Goal: Task Accomplishment & Management: Use online tool/utility

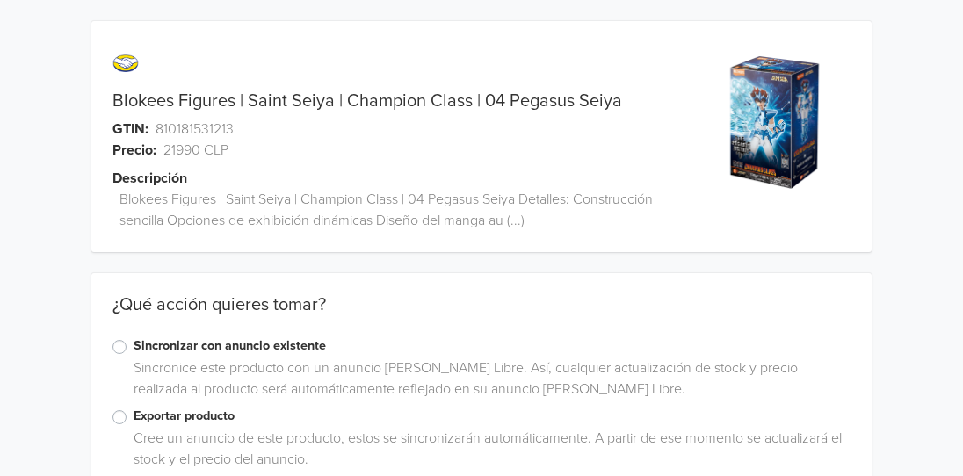
click at [134, 419] on label "Exportar producto" at bounding box center [492, 416] width 717 height 19
click at [0, 0] on input "Exportar producto" at bounding box center [0, 0] width 0 height 0
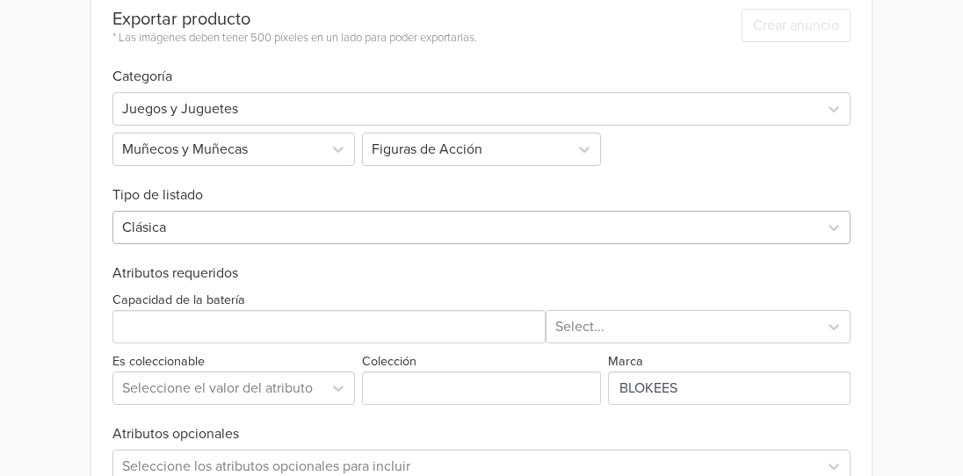
scroll to position [635, 0]
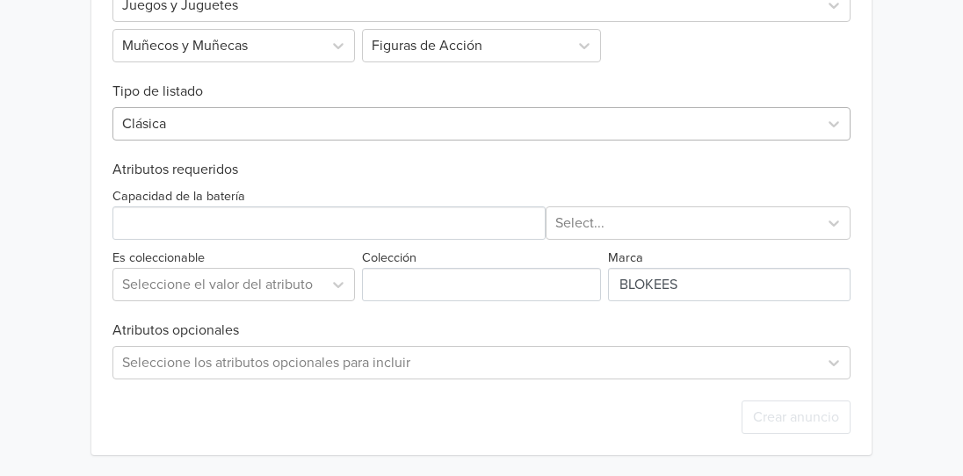
click at [225, 127] on div at bounding box center [465, 124] width 687 height 25
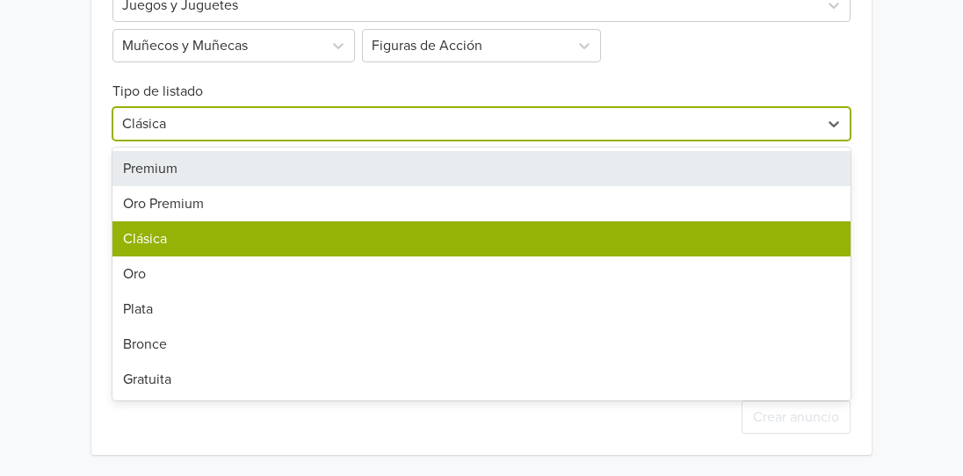
click at [189, 167] on div "Premium" at bounding box center [481, 168] width 738 height 35
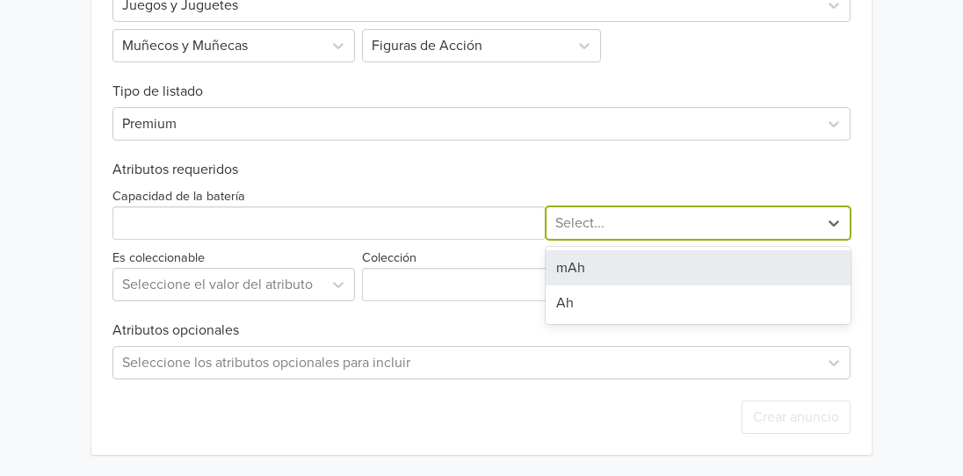
click at [608, 226] on div at bounding box center [682, 223] width 255 height 25
click at [580, 265] on div "mAh" at bounding box center [699, 267] width 306 height 35
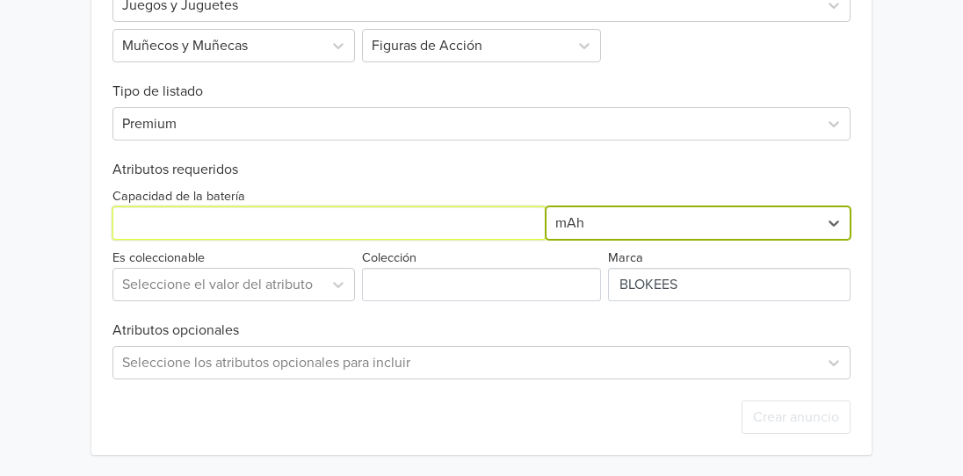
click at [308, 221] on input "Capacidad de la batería" at bounding box center [328, 222] width 433 height 33
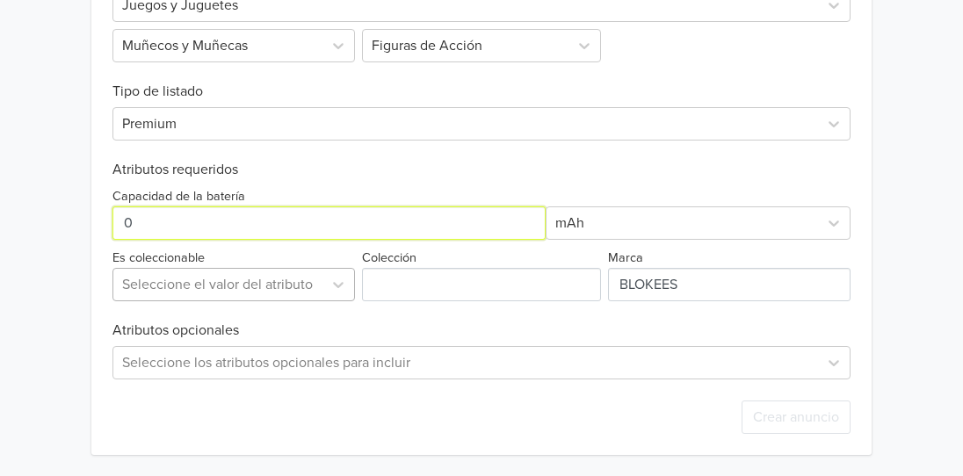
type input "0"
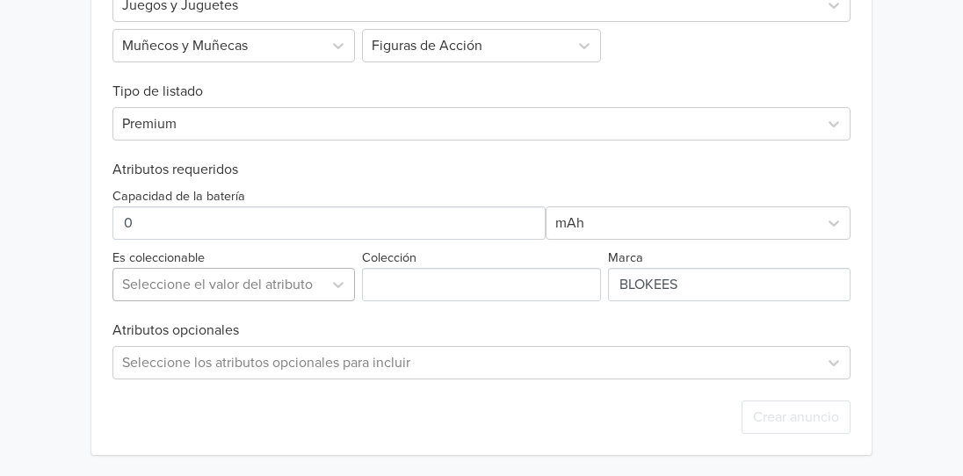
click at [182, 295] on div at bounding box center [218, 284] width 192 height 25
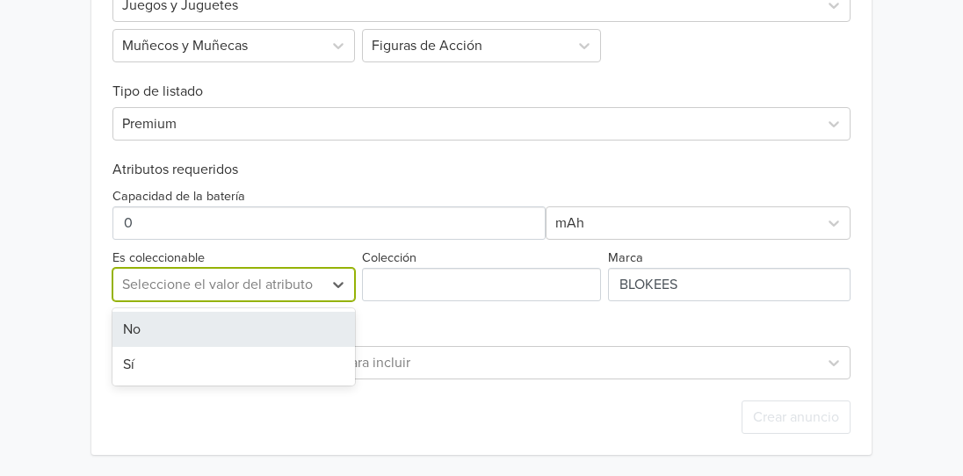
click at [130, 365] on div "Sí" at bounding box center [233, 364] width 242 height 35
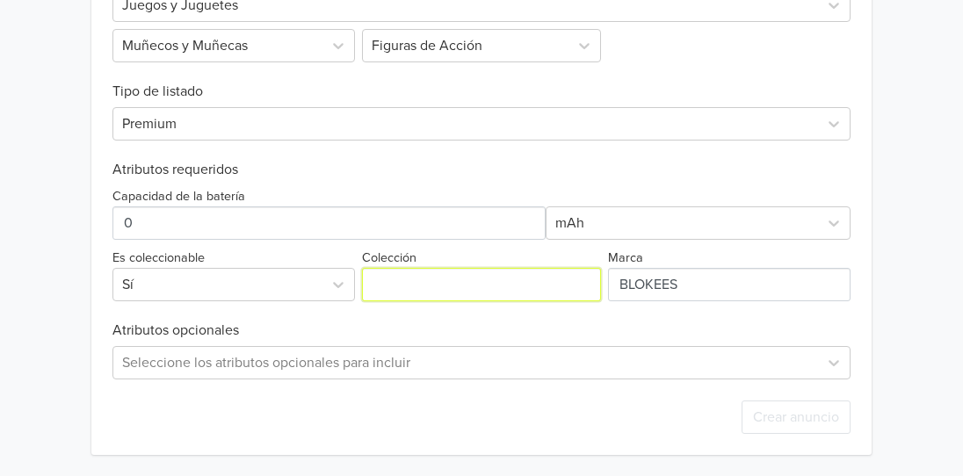
click at [398, 276] on input "Colección" at bounding box center [481, 284] width 239 height 33
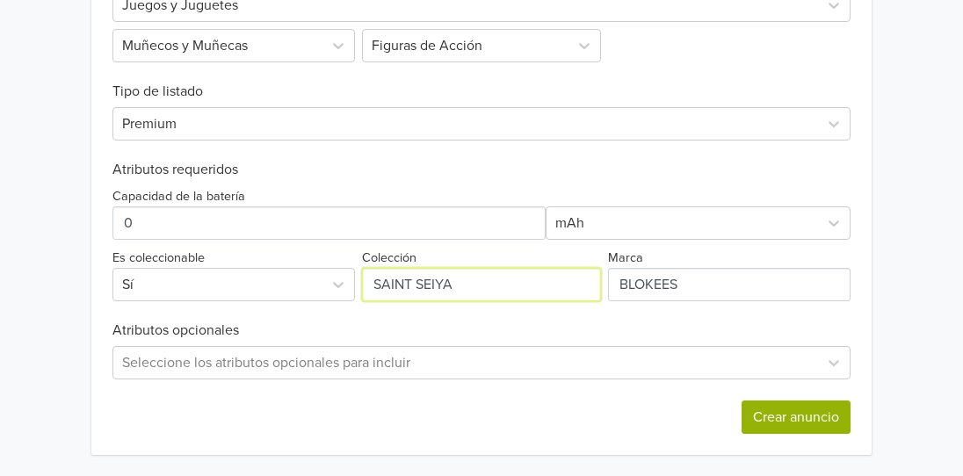
type input "SAINT SEIYA"
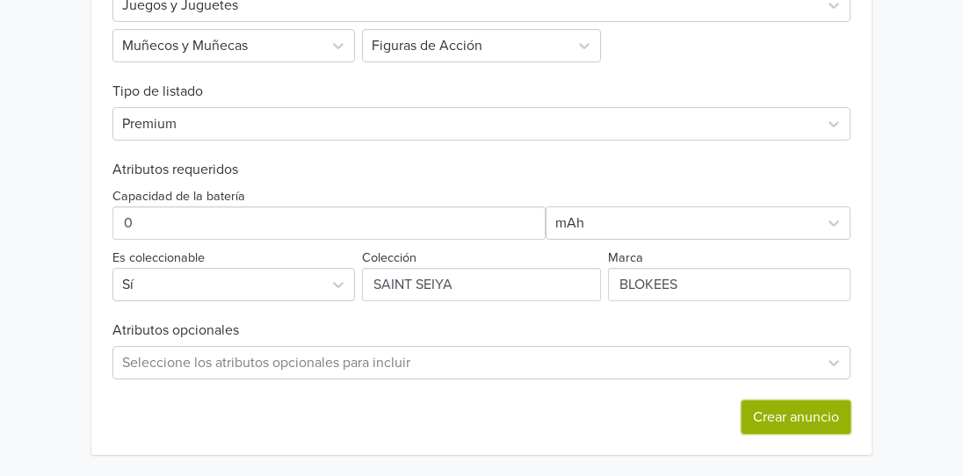
click at [786, 420] on button "Crear anuncio" at bounding box center [796, 417] width 109 height 33
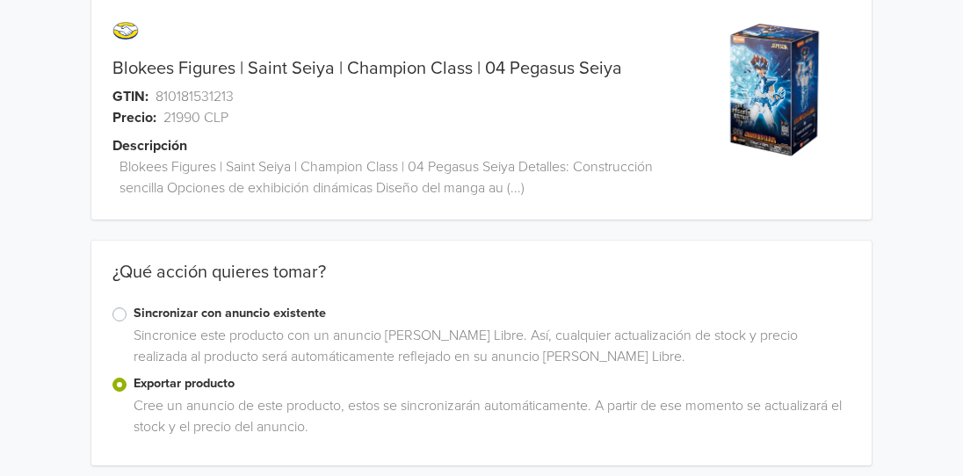
scroll to position [0, 0]
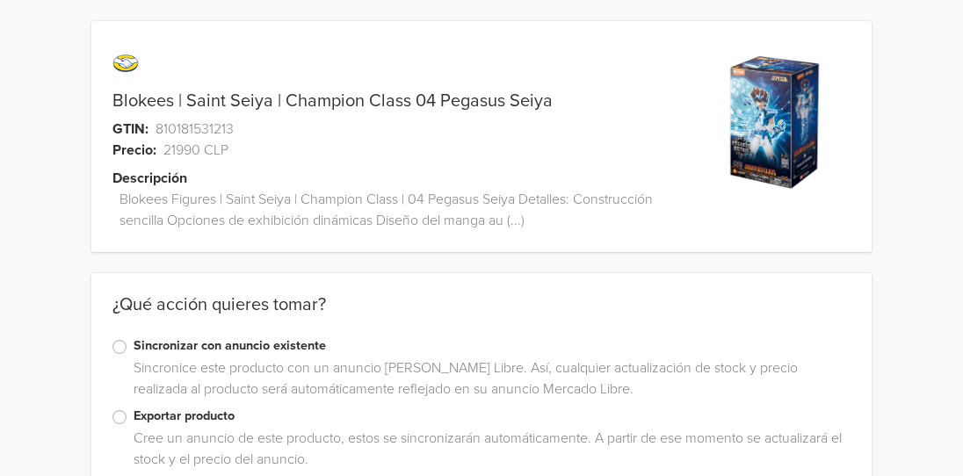
click at [203, 416] on label "Exportar producto" at bounding box center [492, 416] width 717 height 19
click at [0, 0] on input "Exportar producto" at bounding box center [0, 0] width 0 height 0
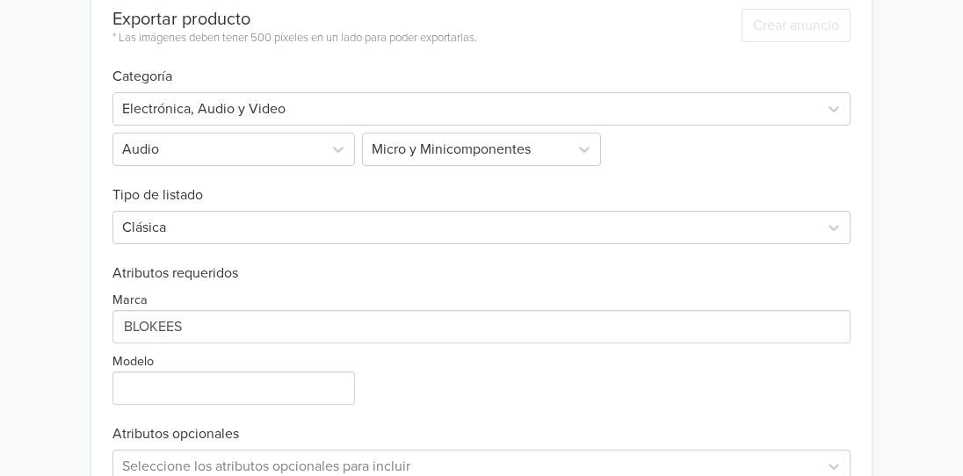
scroll to position [527, 0]
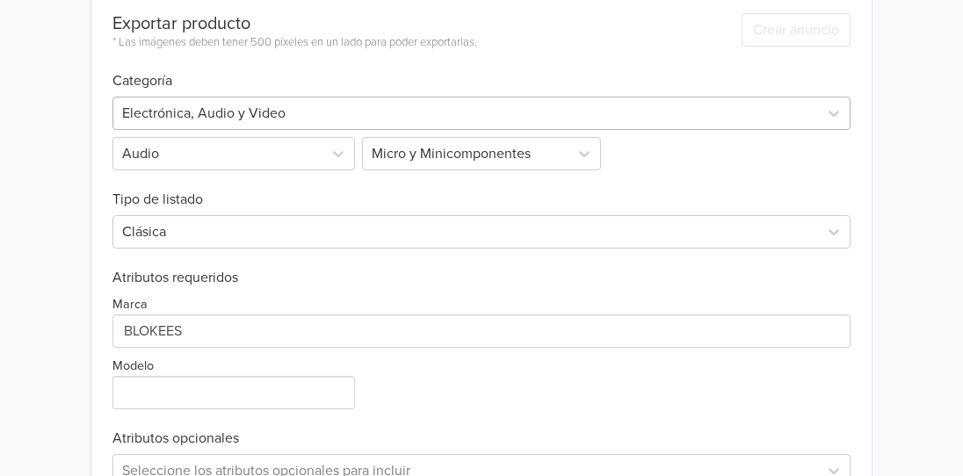
click at [230, 98] on div "Electrónica, Audio y Video" at bounding box center [465, 114] width 705 height 32
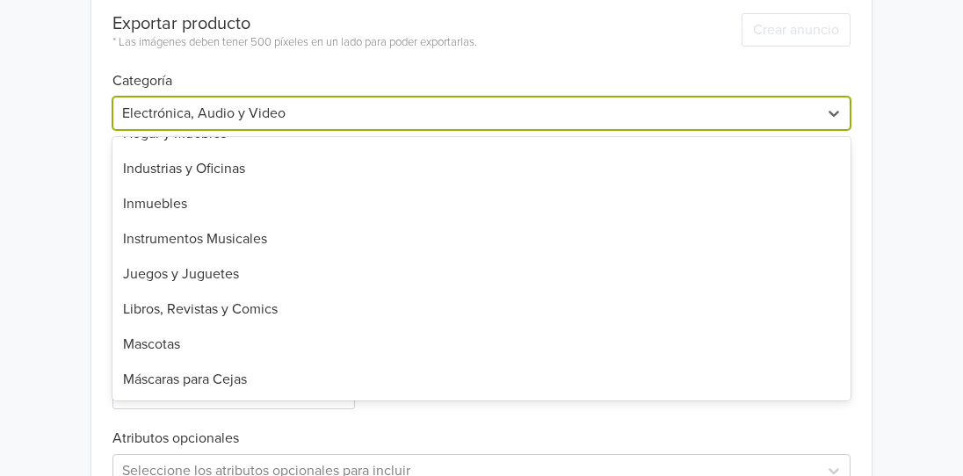
scroll to position [915, 0]
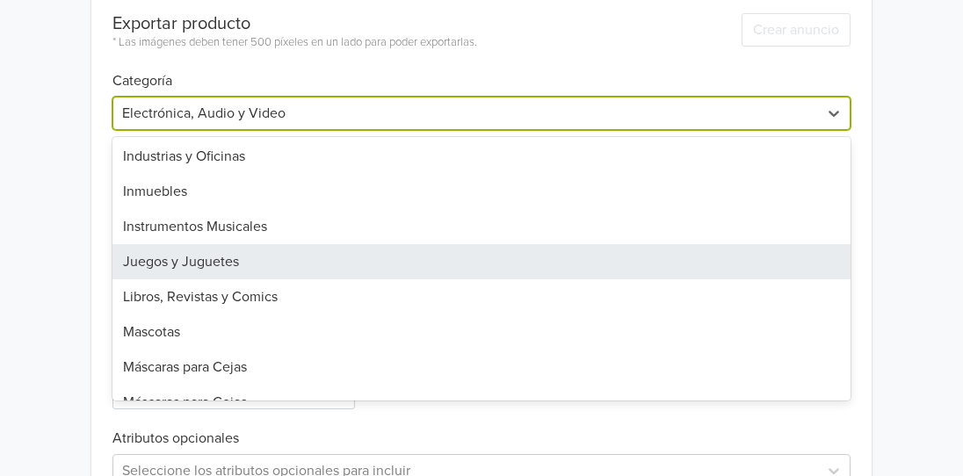
click at [317, 263] on div "Juegos y Juguetes" at bounding box center [481, 261] width 738 height 35
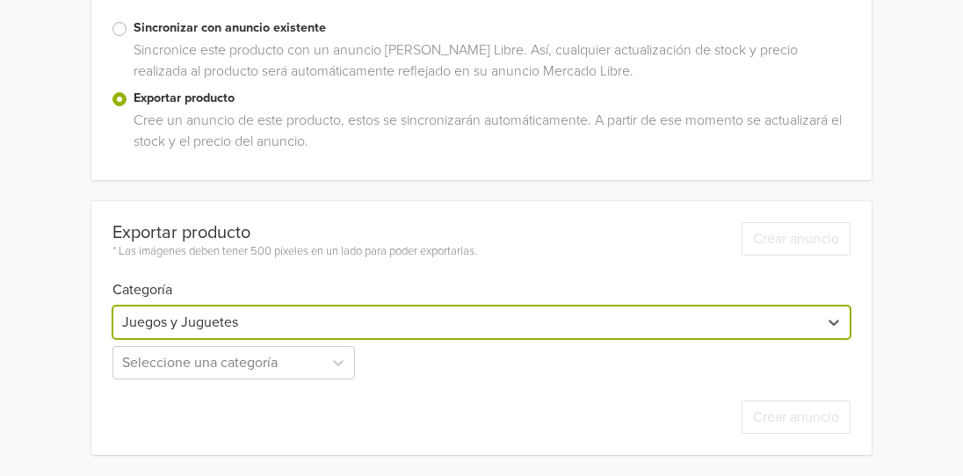
scroll to position [318, 0]
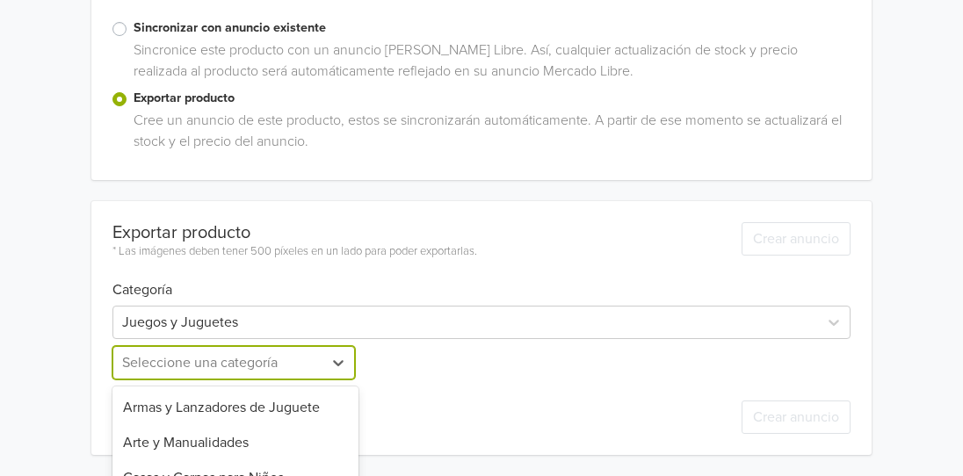
click at [185, 365] on div "25 results available. Use Up and Down to choose options, press Enter to select …" at bounding box center [235, 362] width 246 height 33
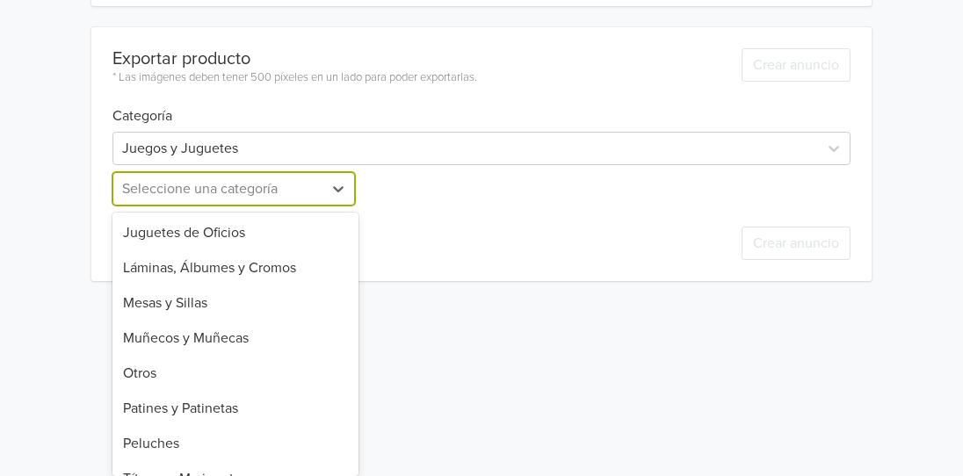
scroll to position [534, 0]
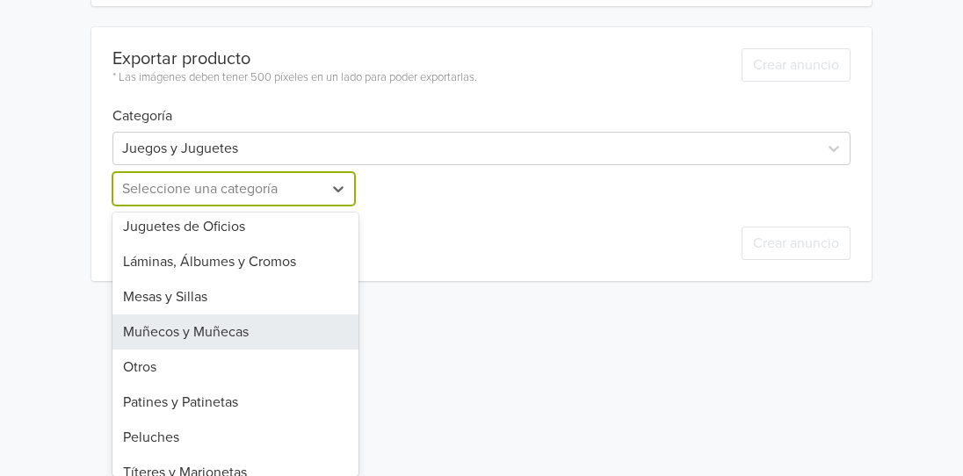
click at [258, 335] on div "Muñecos y Muñecas" at bounding box center [235, 332] width 246 height 35
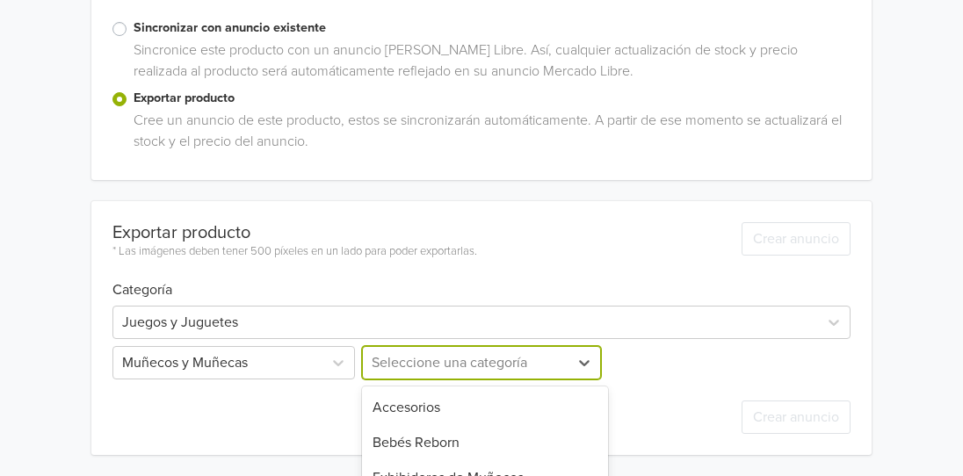
click at [435, 374] on div "9 results available. Use Up and Down to choose options, press Enter to select t…" at bounding box center [481, 362] width 246 height 33
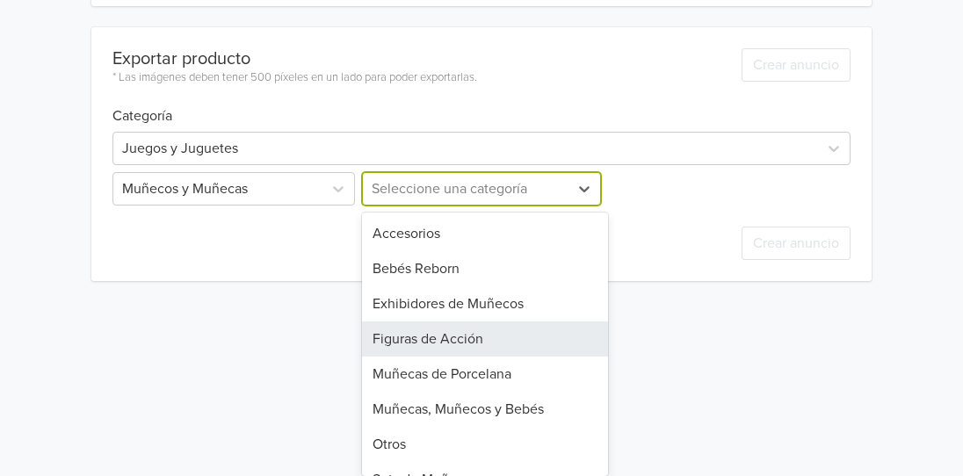
click at [449, 346] on div "Figuras de Acción" at bounding box center [485, 339] width 246 height 35
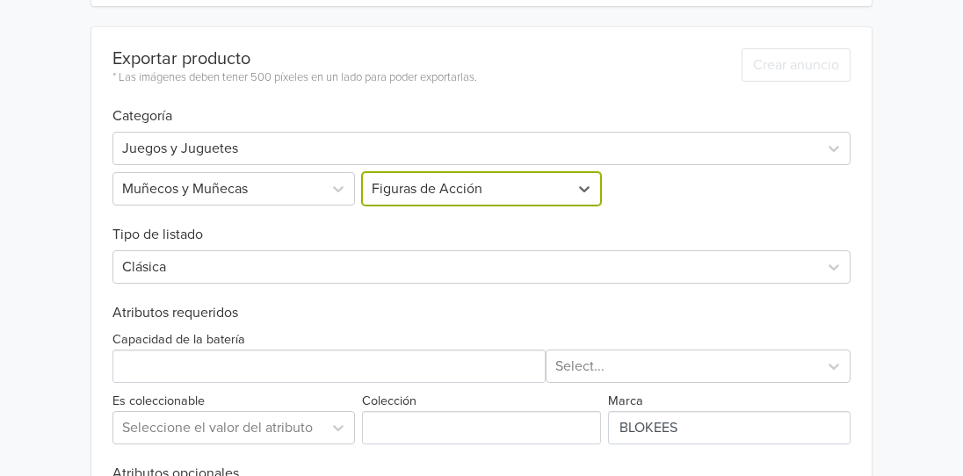
scroll to position [635, 0]
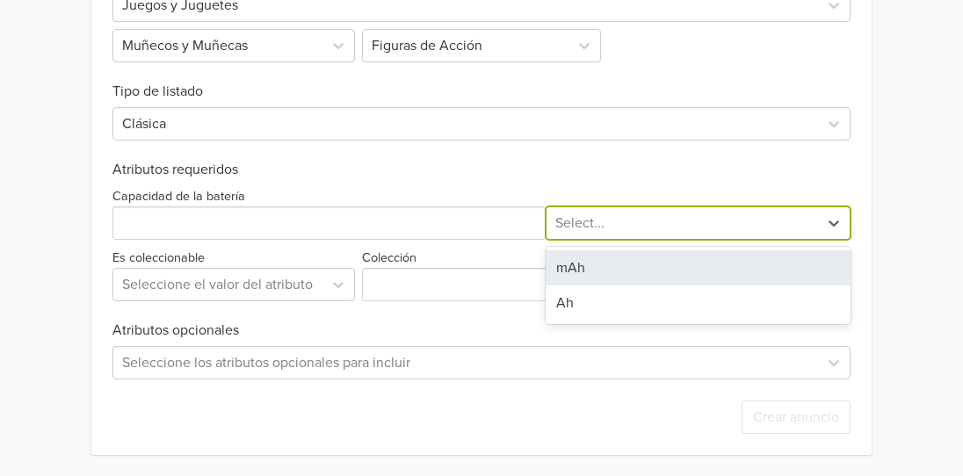
click at [589, 226] on div at bounding box center [682, 223] width 255 height 25
click at [565, 272] on div "mAh" at bounding box center [699, 267] width 306 height 35
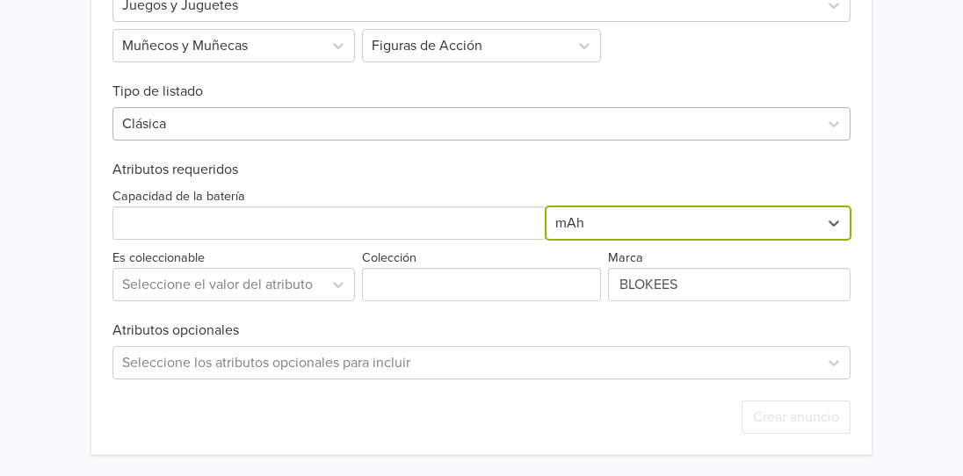
click at [183, 133] on div at bounding box center [465, 124] width 687 height 25
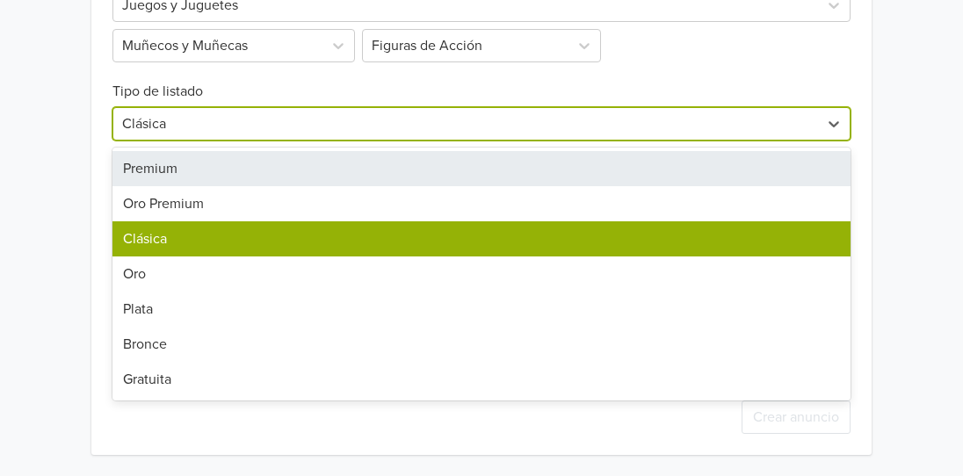
click at [156, 171] on div "Premium" at bounding box center [481, 168] width 738 height 35
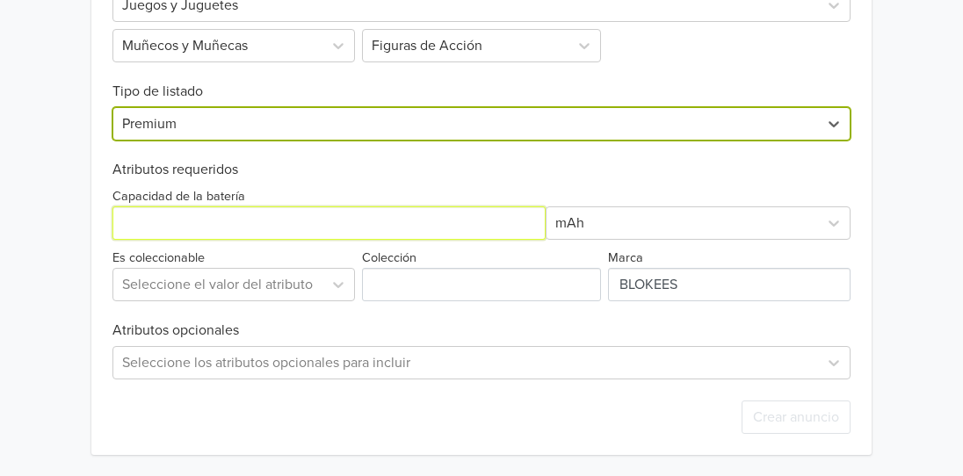
click at [170, 223] on input "Capacidad de la batería" at bounding box center [328, 222] width 433 height 33
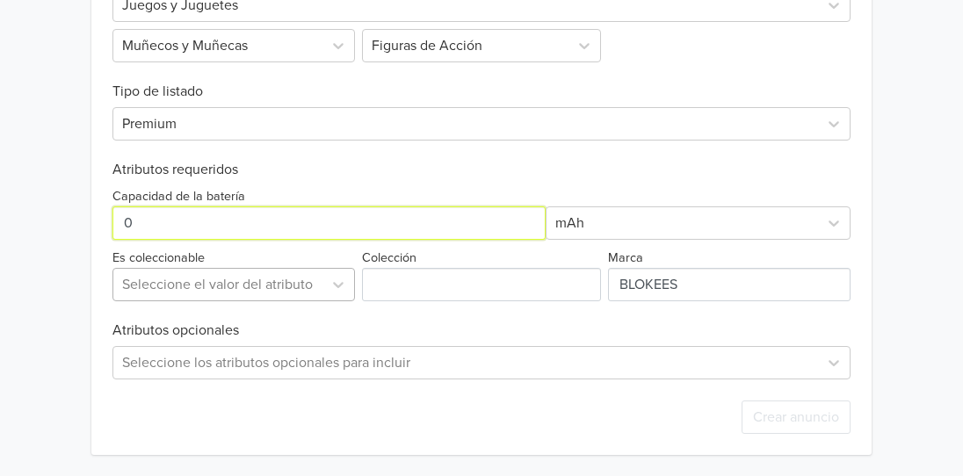
type input "0"
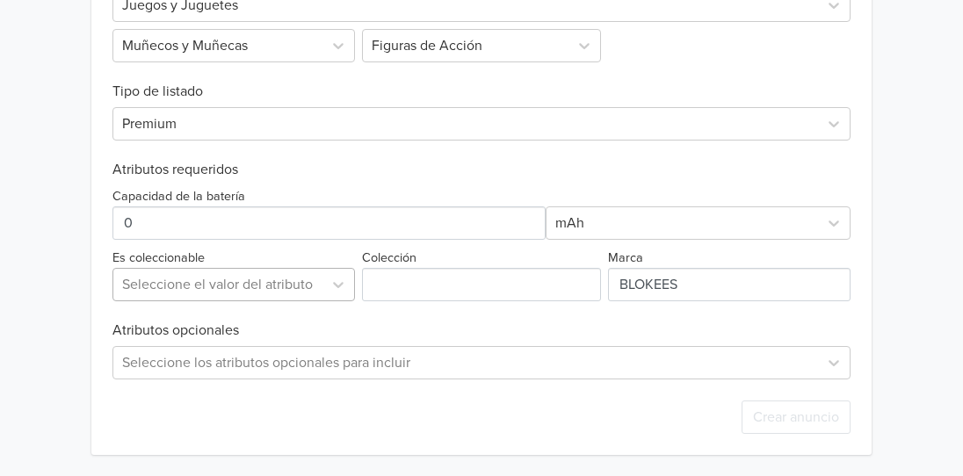
click at [167, 289] on div at bounding box center [218, 284] width 192 height 25
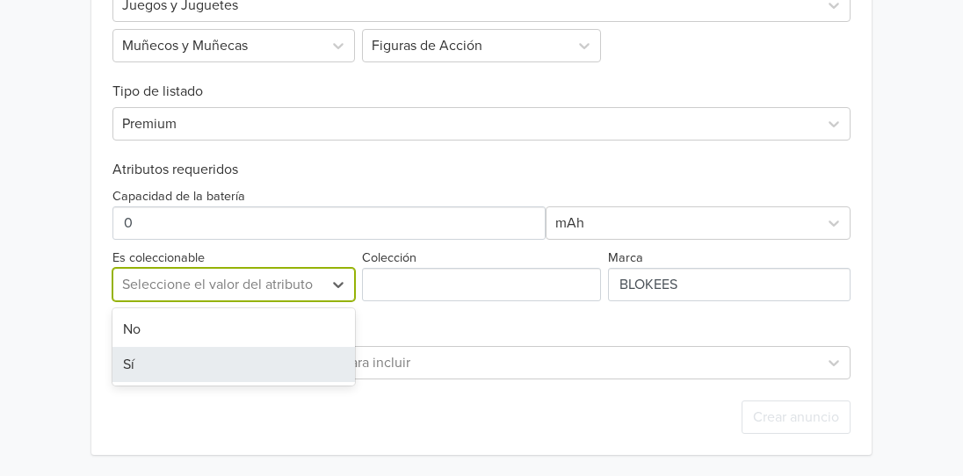
click at [138, 365] on div "Sí" at bounding box center [233, 364] width 242 height 35
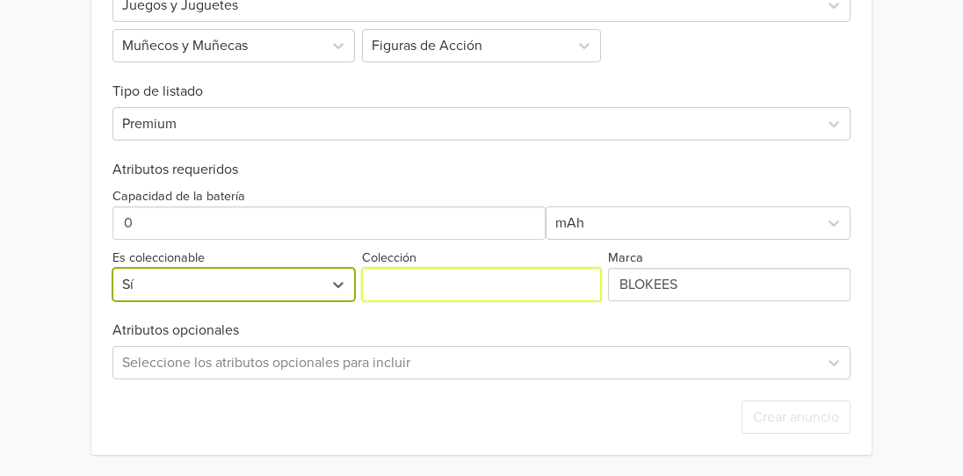
click at [387, 286] on input "Colección" at bounding box center [481, 284] width 239 height 33
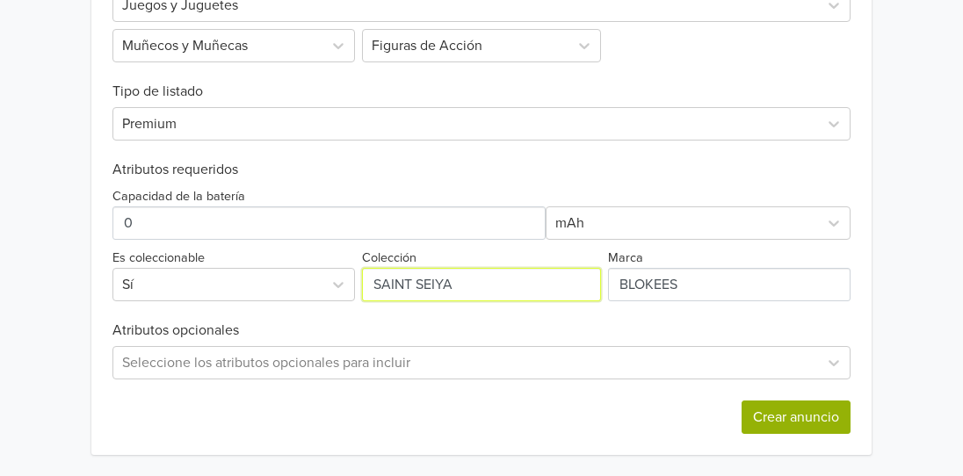
type input "SAINT SEIYA"
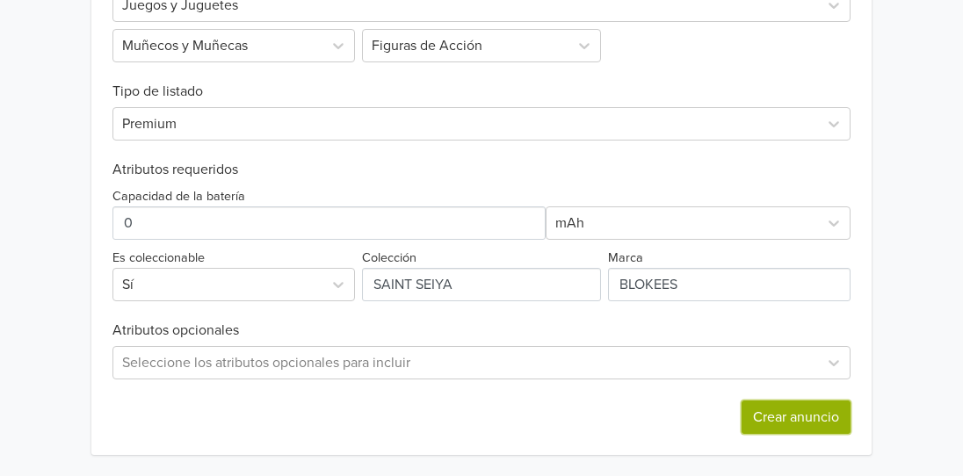
click at [817, 429] on button "Crear anuncio" at bounding box center [796, 417] width 109 height 33
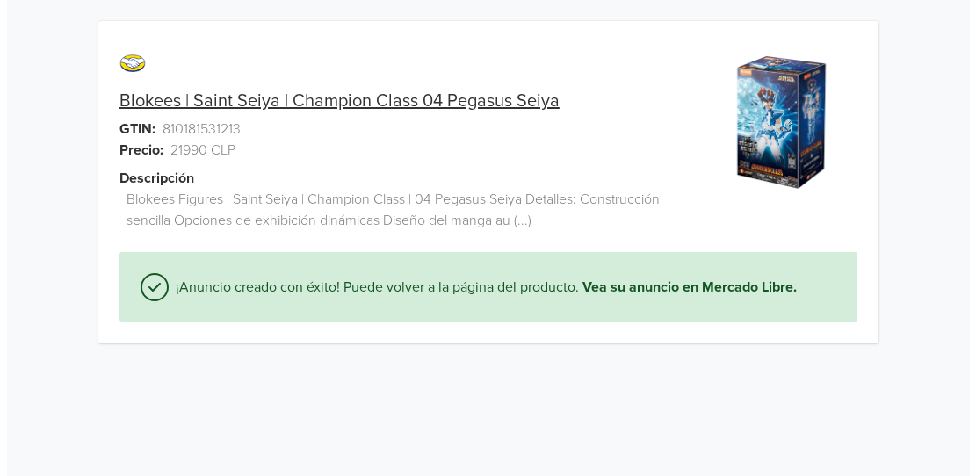
scroll to position [0, 0]
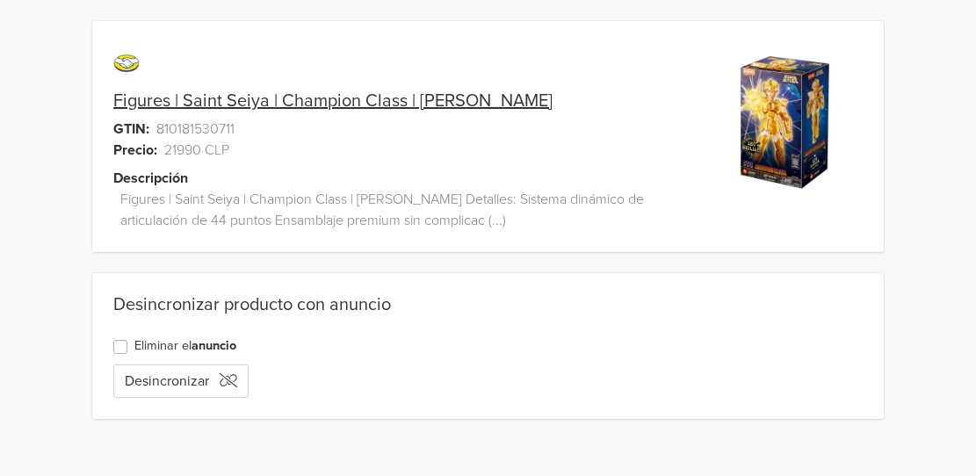
click at [134, 344] on label "Eliminar el anuncio" at bounding box center [185, 346] width 102 height 19
click at [0, 0] on input "Eliminar el anuncio" at bounding box center [0, 0] width 0 height 0
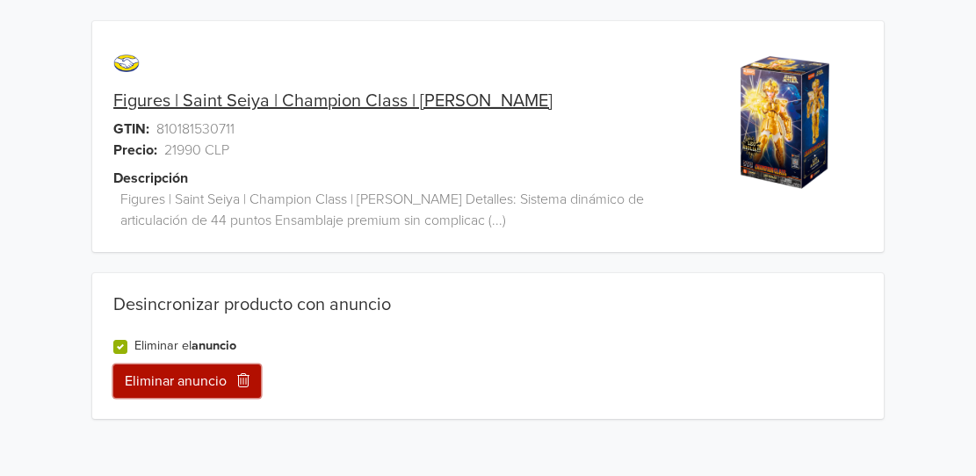
click at [163, 385] on button "Eliminar anuncio" at bounding box center [187, 381] width 148 height 33
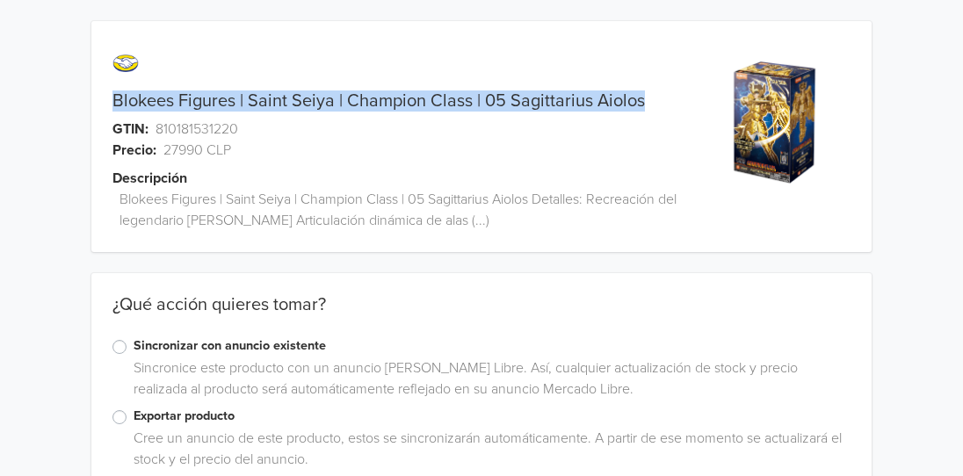
drag, startPoint x: 661, startPoint y: 100, endPoint x: 143, endPoint y: 83, distance: 517.8
click at [143, 83] on div "Blokees Figures | Saint Seiya | Champion Class | 05 Sagittarius Aiolos GTIN: 81…" at bounding box center [383, 147] width 585 height 210
click at [42, 0] on div "Blokees Figures | Saint Seiya | Champion Class | 05 Sagittarius Aiolos GTIN: 81…" at bounding box center [481, 259] width 937 height 519
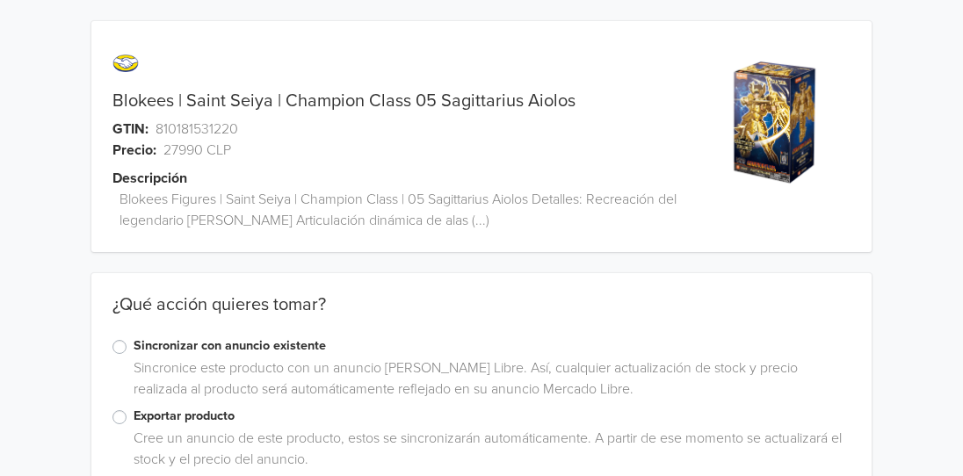
scroll to position [43, 0]
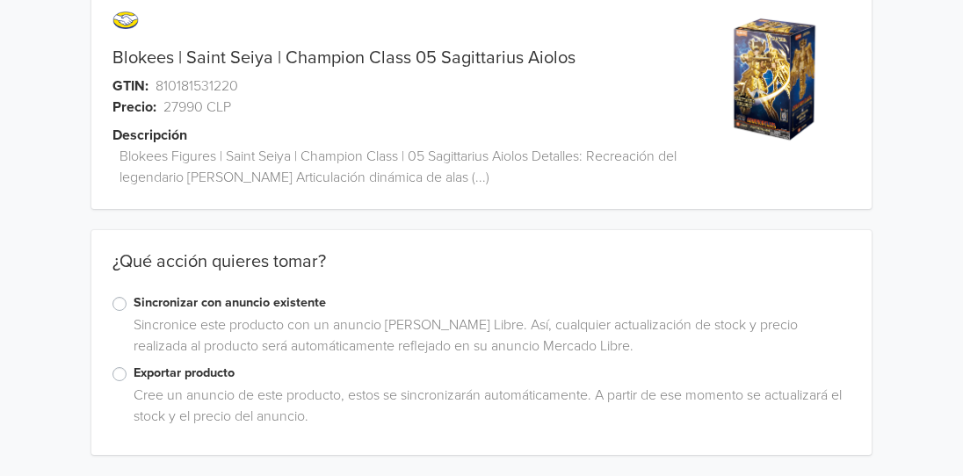
click at [162, 375] on label "Exportar producto" at bounding box center [492, 373] width 717 height 19
click at [0, 0] on input "Exportar producto" at bounding box center [0, 0] width 0 height 0
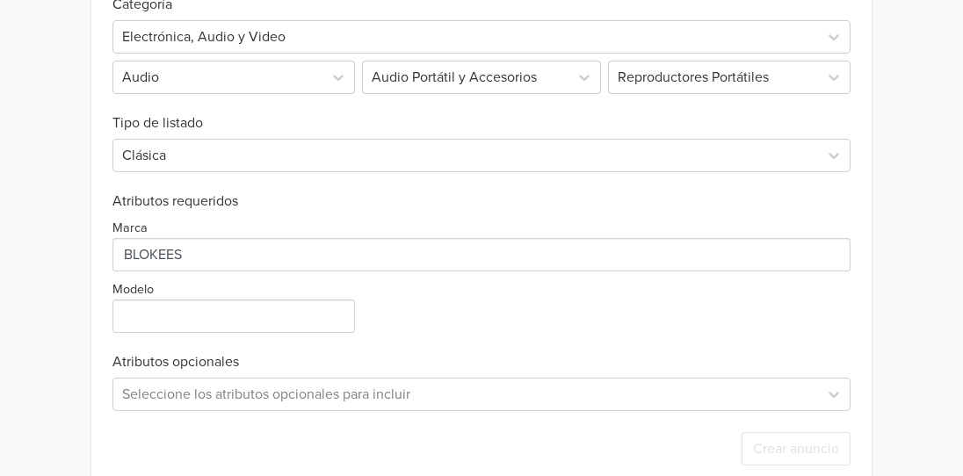
scroll to position [630, 0]
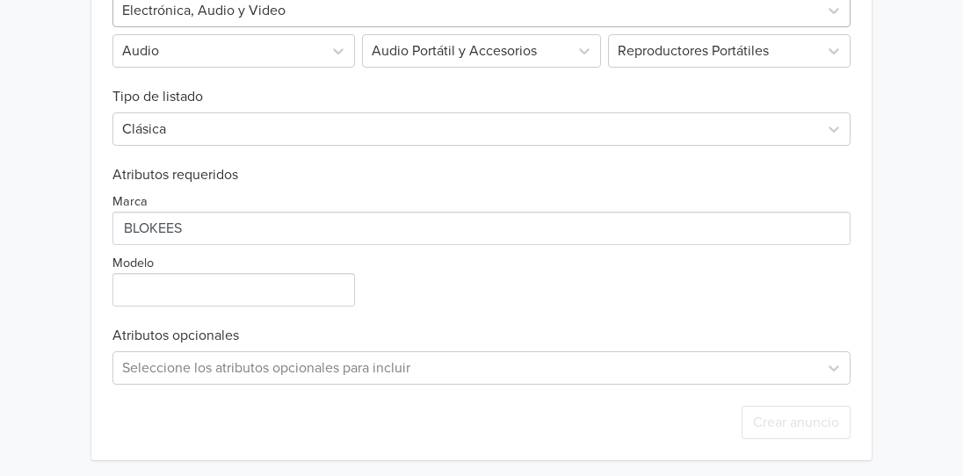
click at [269, 18] on div at bounding box center [465, 10] width 687 height 25
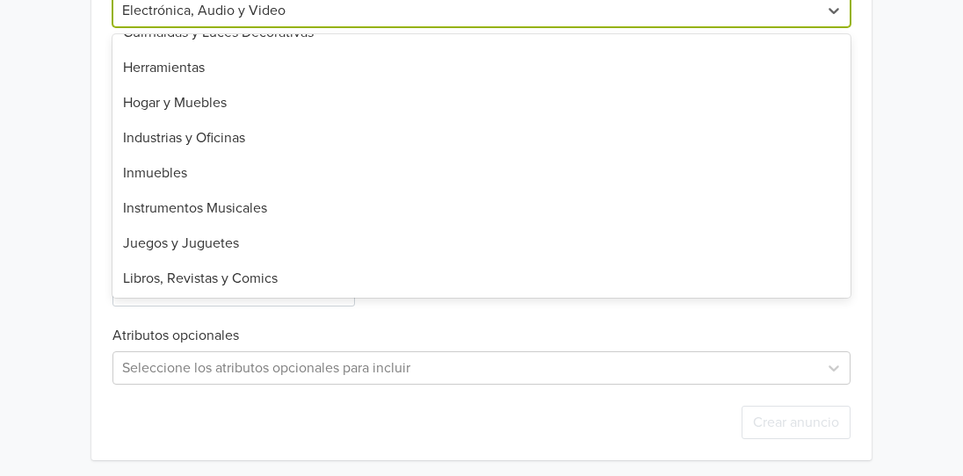
scroll to position [867, 0]
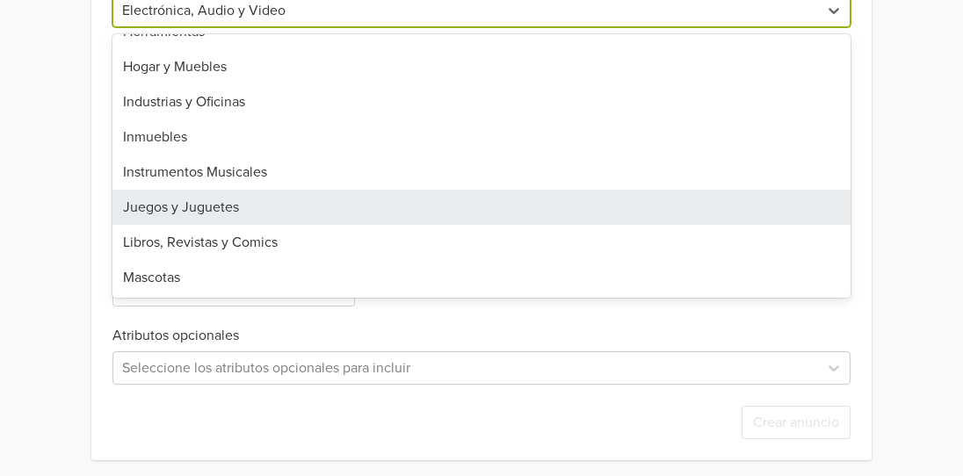
click at [365, 201] on div "Juegos y Juguetes" at bounding box center [481, 207] width 738 height 35
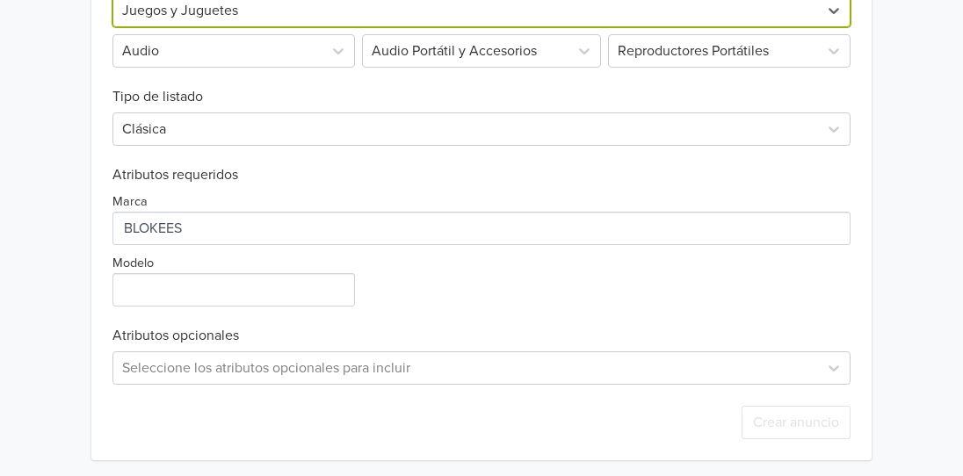
scroll to position [318, 0]
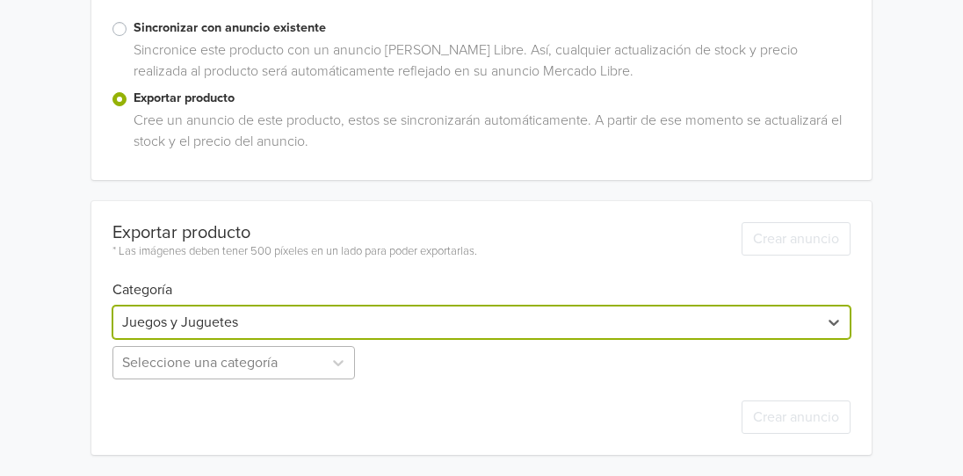
click at [167, 362] on div "Seleccione una categoría" at bounding box center [235, 362] width 246 height 33
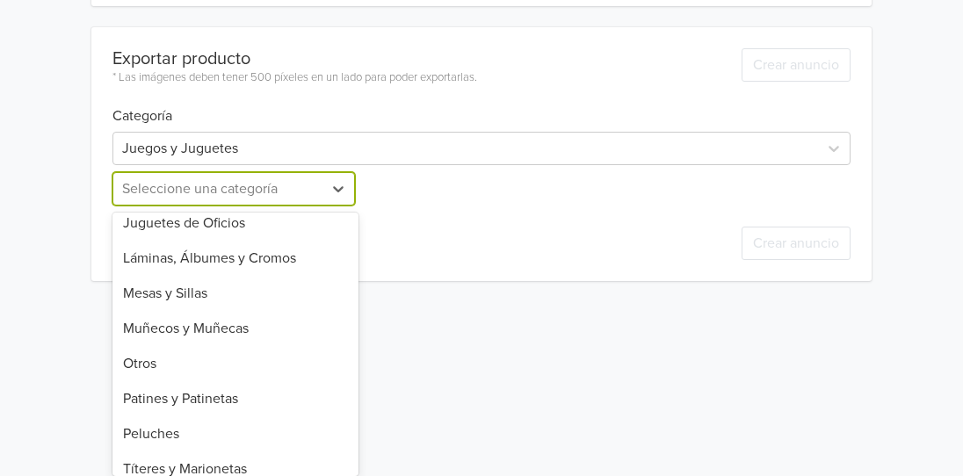
scroll to position [554, 0]
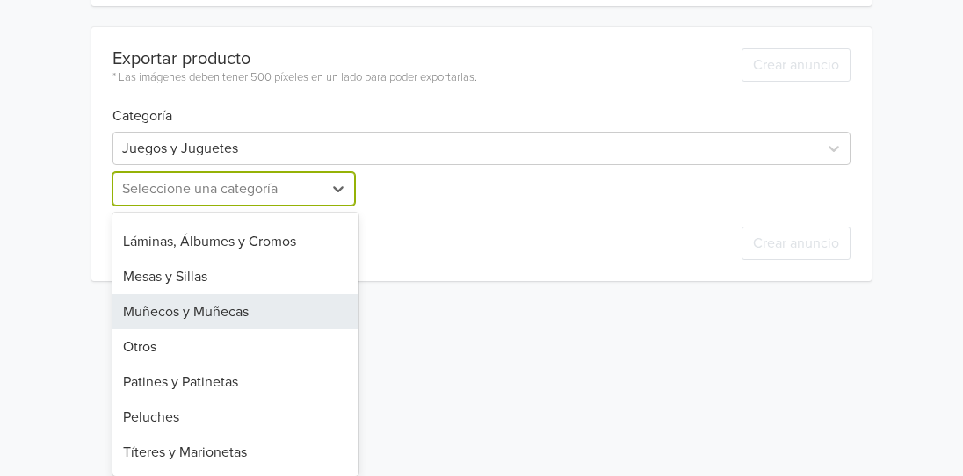
click at [232, 315] on div "Muñecos y Muñecas" at bounding box center [235, 311] width 246 height 35
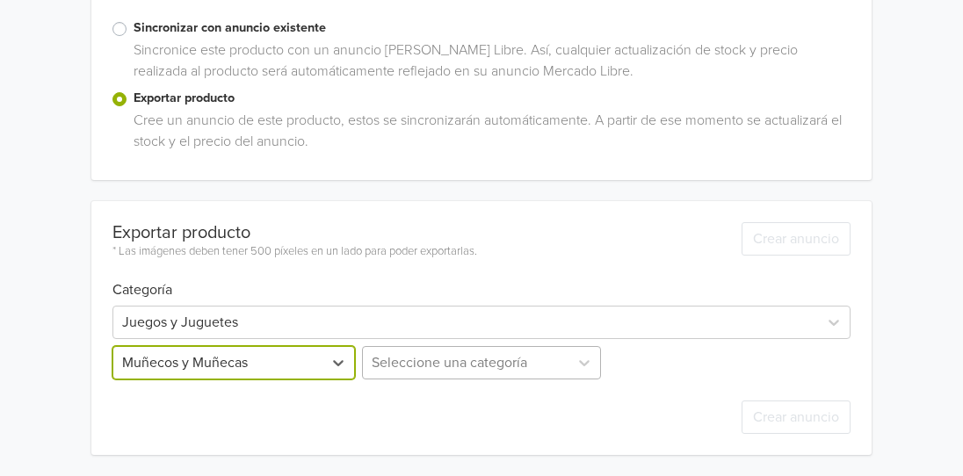
click at [424, 366] on div "Seleccione una categoría" at bounding box center [481, 362] width 246 height 33
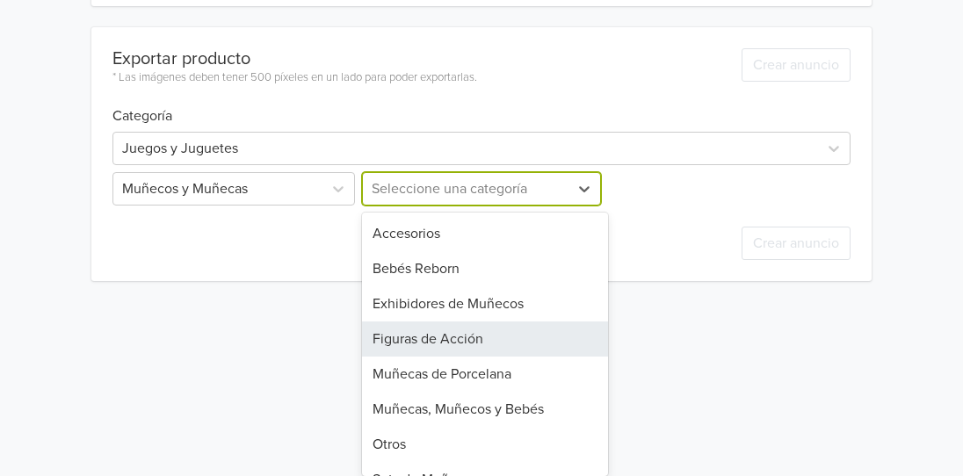
click at [425, 338] on div "Figuras de Acción" at bounding box center [485, 339] width 246 height 35
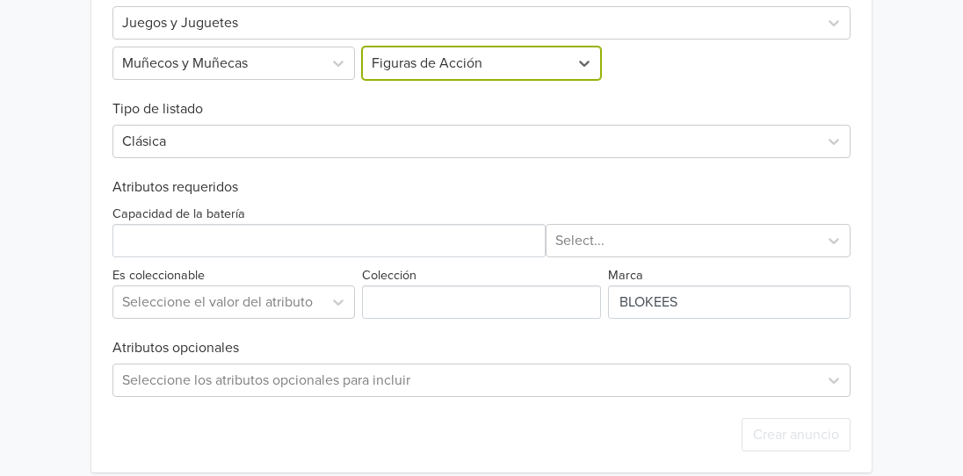
scroll to position [635, 0]
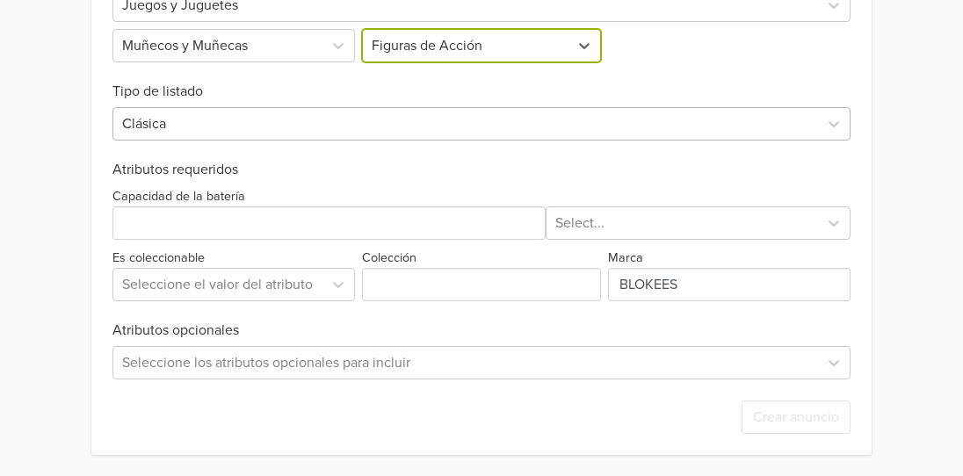
click at [240, 130] on div at bounding box center [465, 124] width 687 height 25
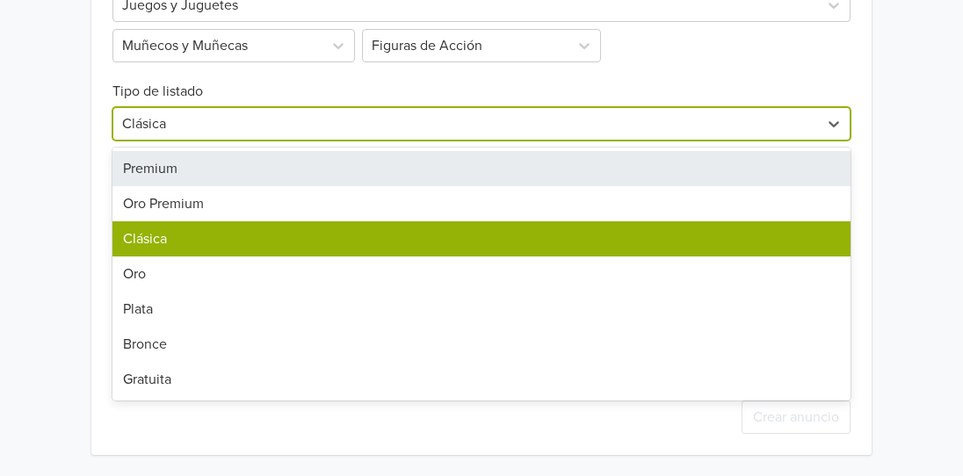
click at [210, 163] on div "Premium" at bounding box center [481, 168] width 738 height 35
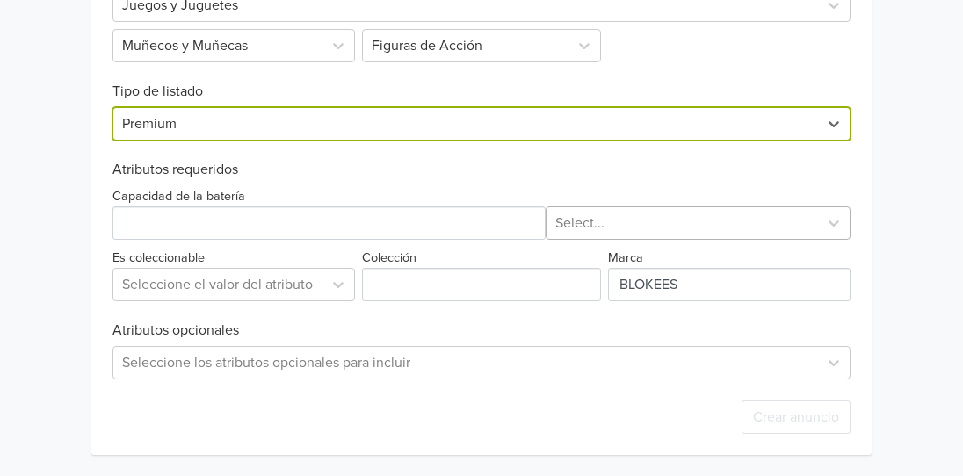
click at [580, 234] on div at bounding box center [682, 223] width 255 height 25
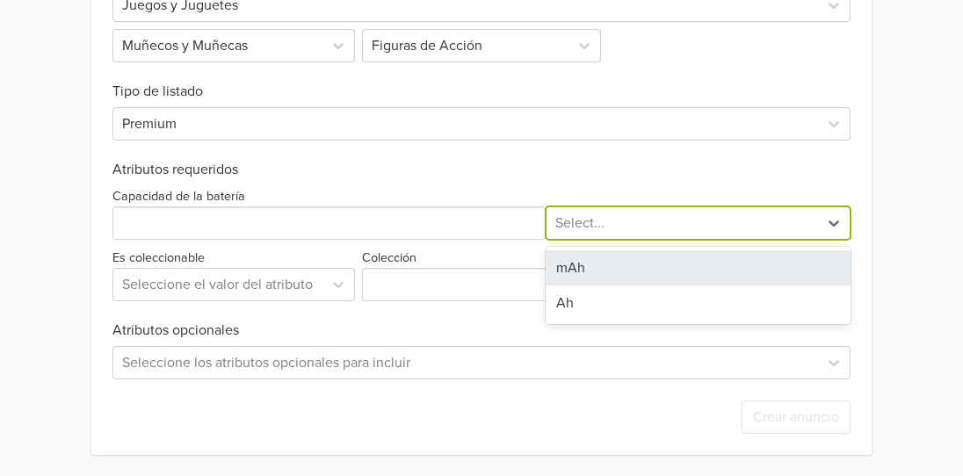
click at [569, 271] on div "mAh" at bounding box center [699, 267] width 306 height 35
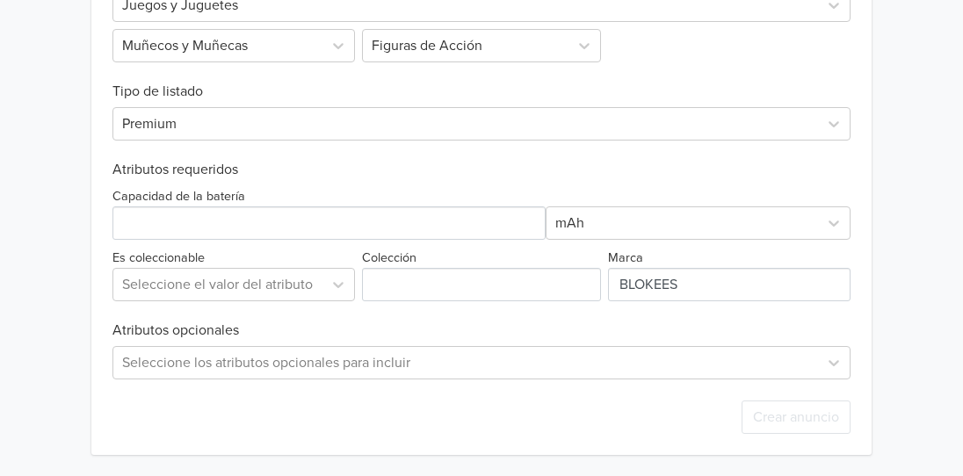
click at [287, 203] on div "Capacidad de la batería mAh" at bounding box center [481, 212] width 738 height 54
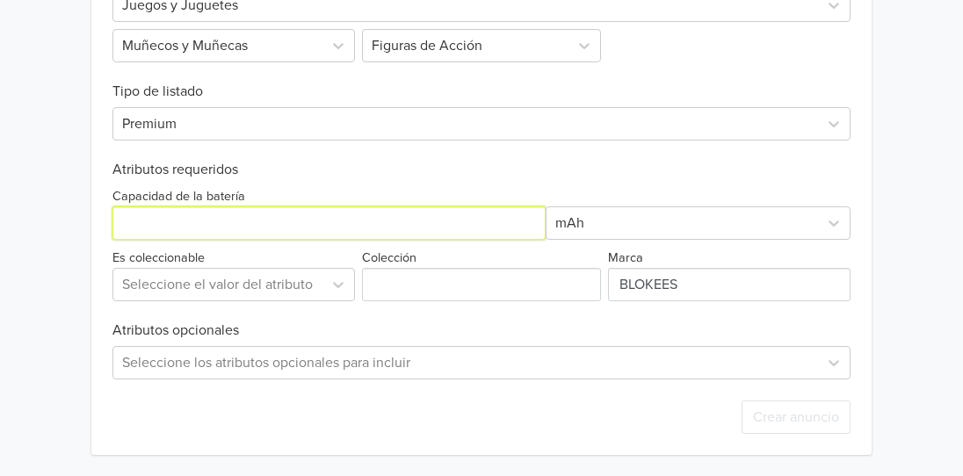
click at [293, 221] on input "Capacidad de la batería" at bounding box center [328, 222] width 433 height 33
type input "0"
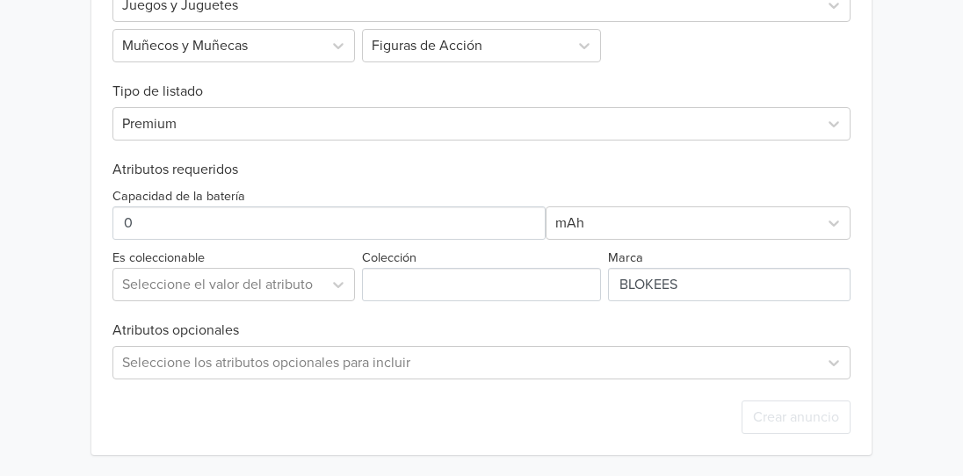
click at [394, 263] on label "Colección" at bounding box center [389, 258] width 54 height 19
click at [394, 268] on input "Colección" at bounding box center [481, 284] width 239 height 33
click at [390, 300] on input "Colección" at bounding box center [481, 284] width 239 height 33
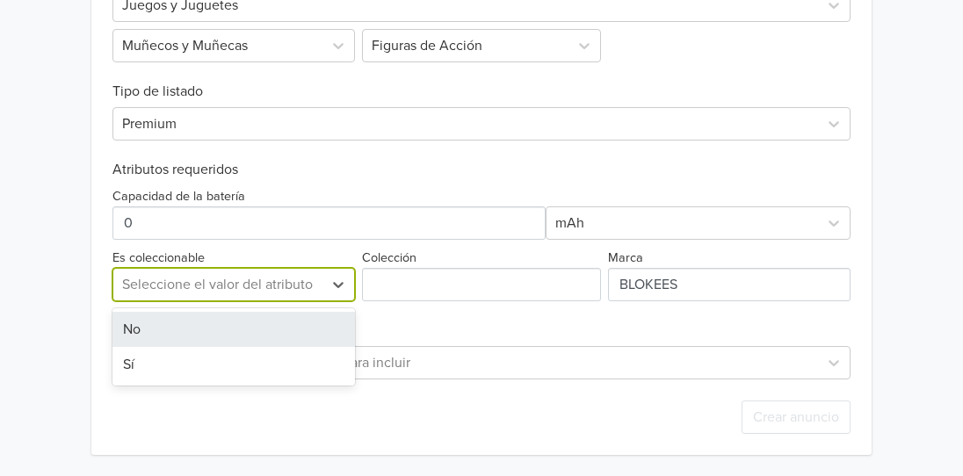
click at [257, 292] on div at bounding box center [218, 284] width 192 height 25
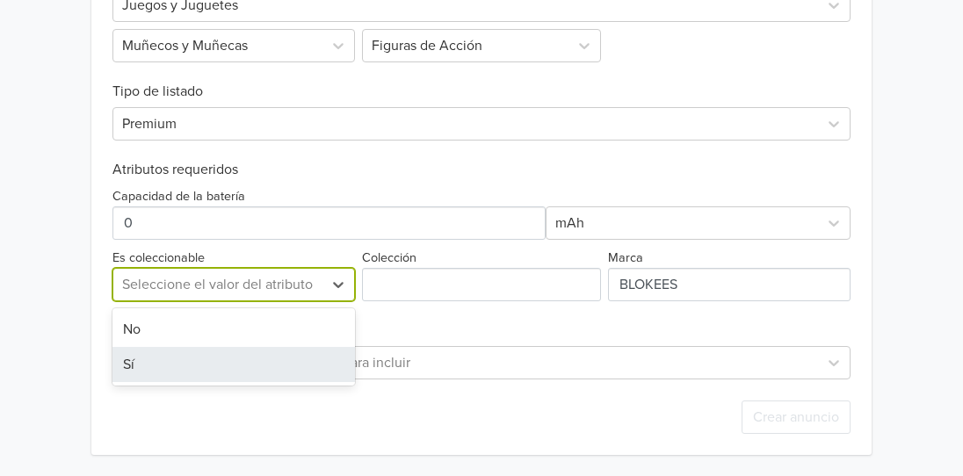
click at [192, 365] on div "Sí" at bounding box center [233, 364] width 242 height 35
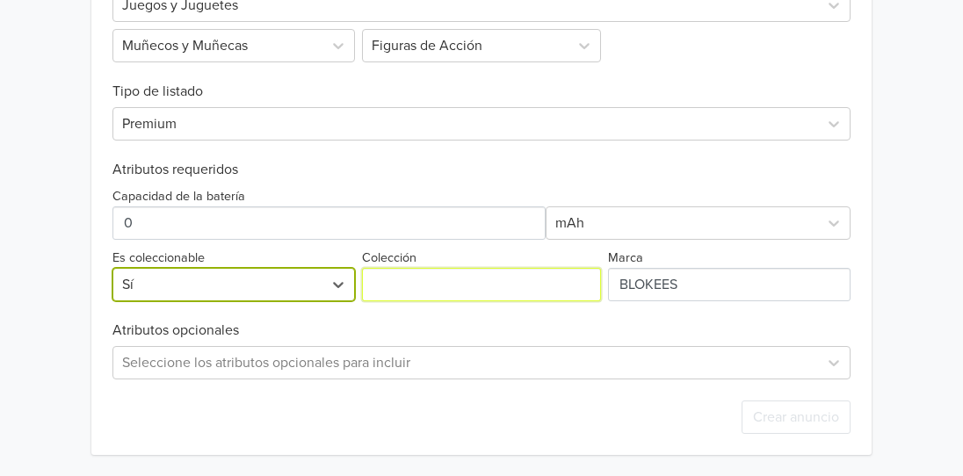
click at [411, 288] on input "Colección" at bounding box center [481, 284] width 239 height 33
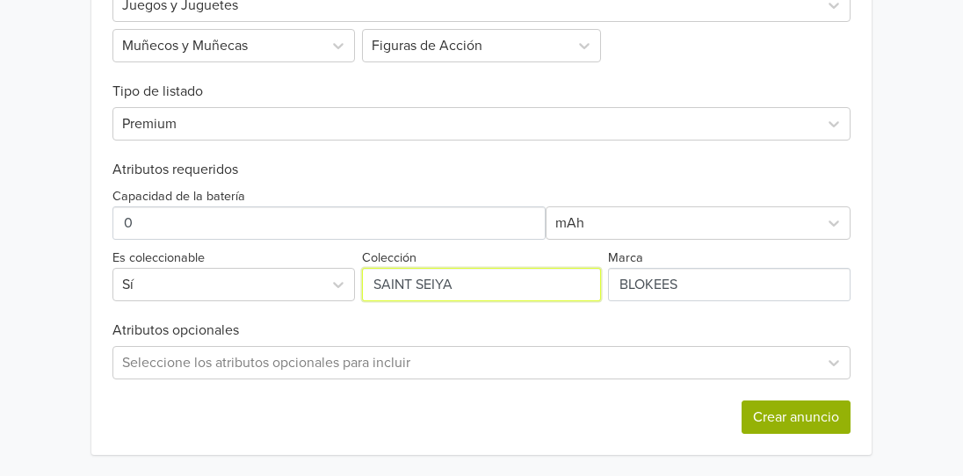
type input "SAINT SEIYA"
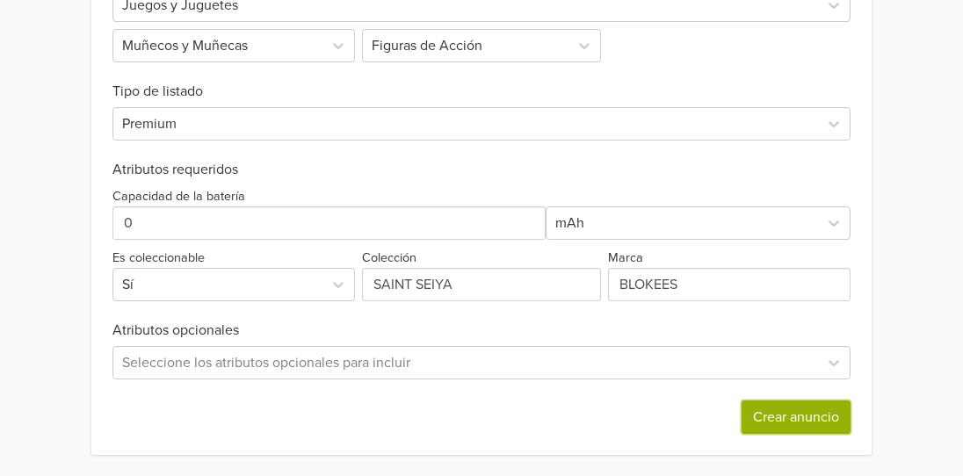
click at [778, 422] on button "Crear anuncio" at bounding box center [796, 417] width 109 height 33
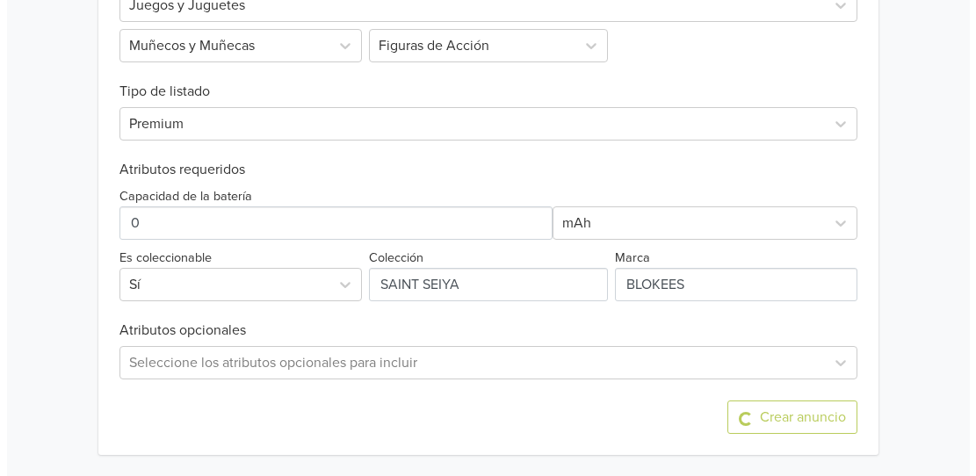
scroll to position [0, 0]
